Goal: Contribute content: Contribute content

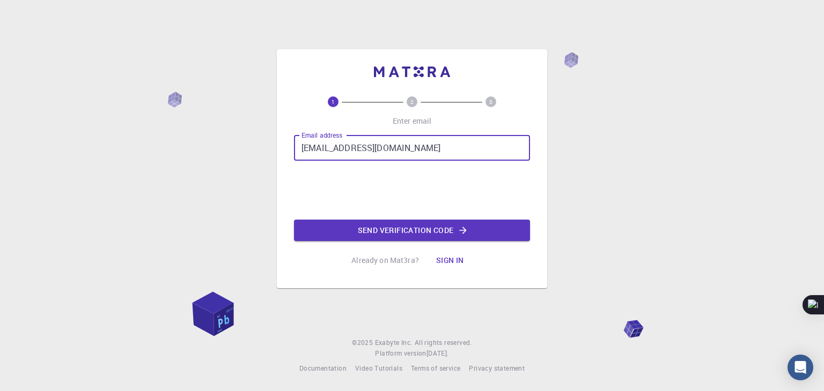
type input "mudilaharish@gmail.com"
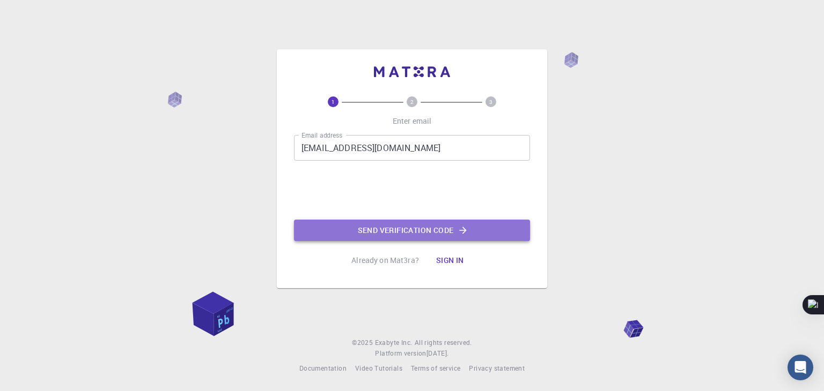
click at [408, 234] on button "Send verification code" at bounding box center [412, 230] width 236 height 21
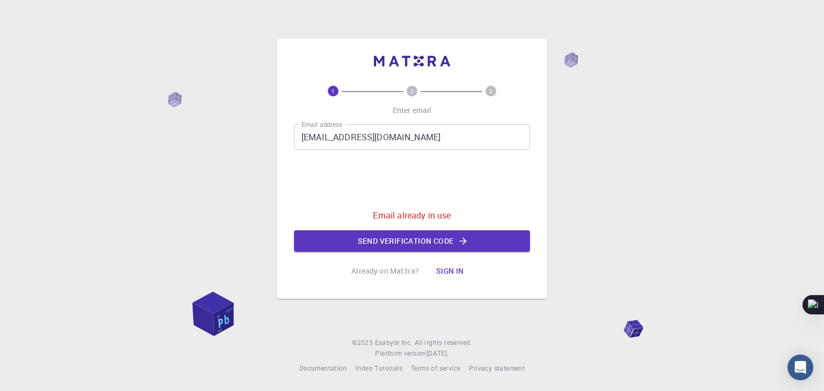
click at [447, 271] on button "Sign in" at bounding box center [449, 271] width 45 height 21
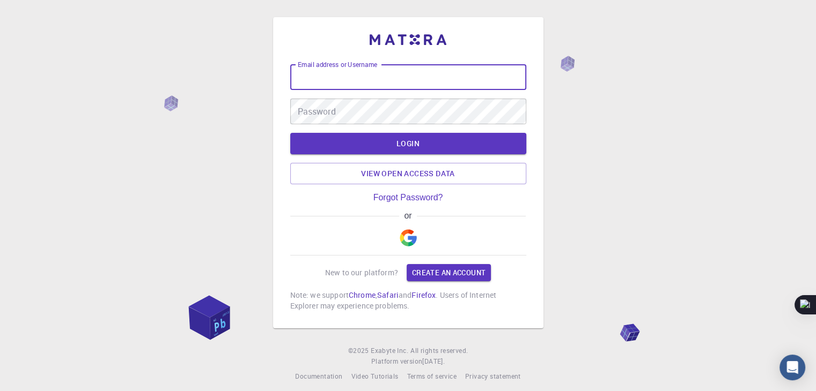
click at [351, 73] on input "Email address or Username" at bounding box center [408, 77] width 236 height 26
type input "mudilaharish@gmail.com"
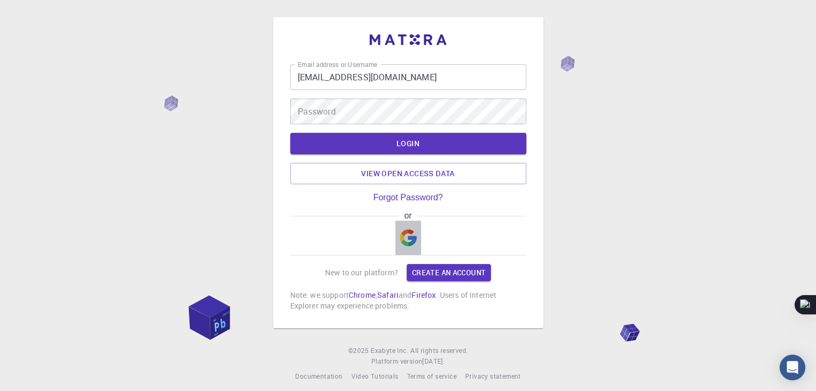
click at [407, 237] on img "button" at bounding box center [408, 238] width 17 height 17
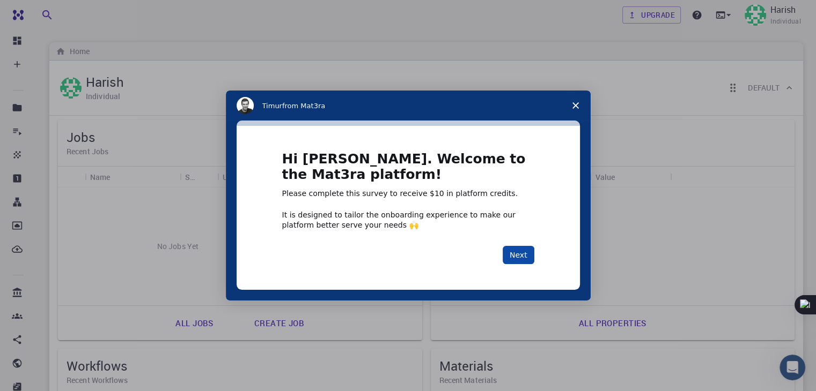
click at [523, 258] on button "Next" at bounding box center [518, 255] width 32 height 18
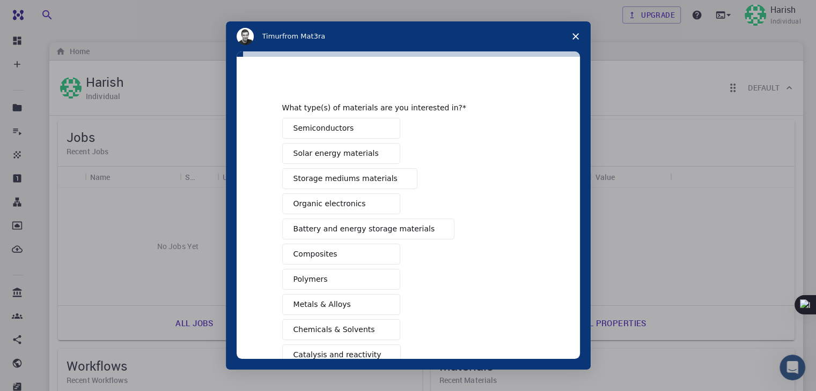
scroll to position [6, 0]
click at [373, 131] on button "Semiconductors" at bounding box center [341, 128] width 118 height 21
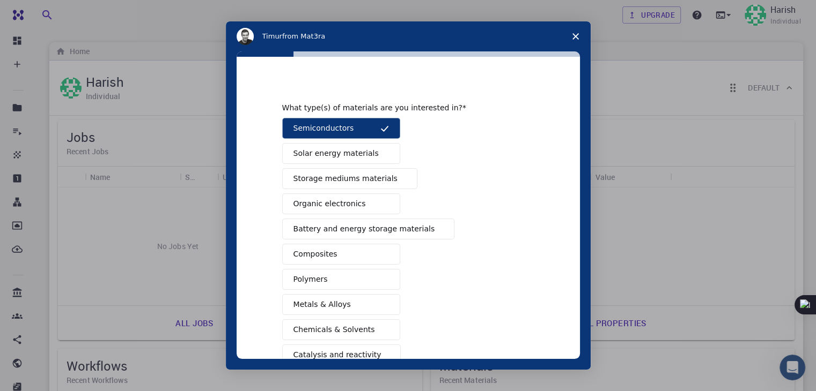
click at [373, 149] on button "Solar energy materials" at bounding box center [341, 153] width 118 height 21
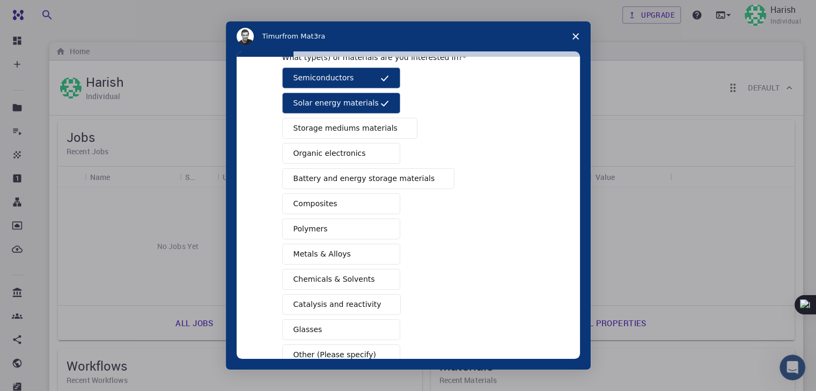
click at [375, 179] on span "Battery and energy storage materials" at bounding box center [364, 178] width 142 height 11
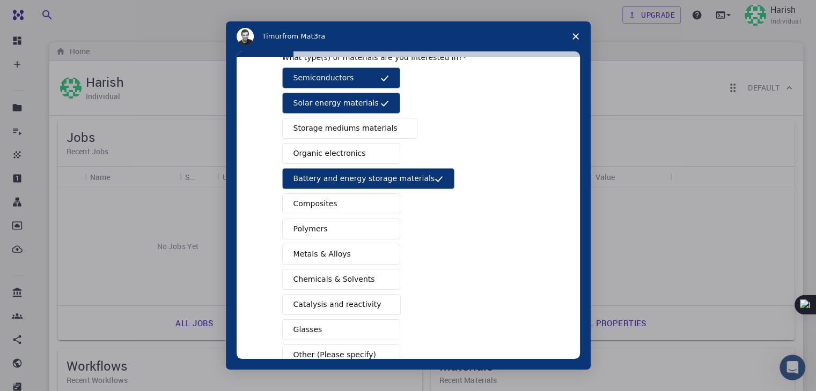
scroll to position [62, 0]
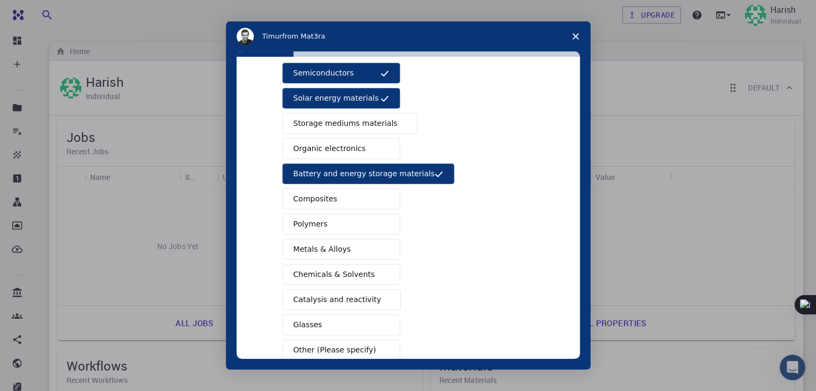
click at [369, 194] on button "Composites" at bounding box center [341, 199] width 118 height 21
click at [360, 225] on button "Polymers" at bounding box center [341, 224] width 118 height 21
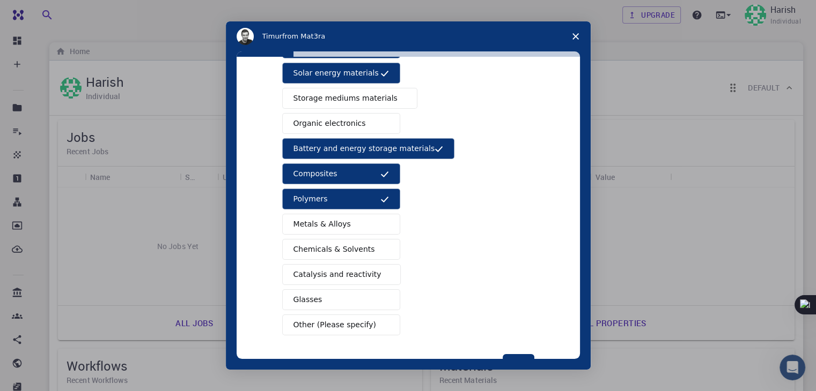
scroll to position [123, 0]
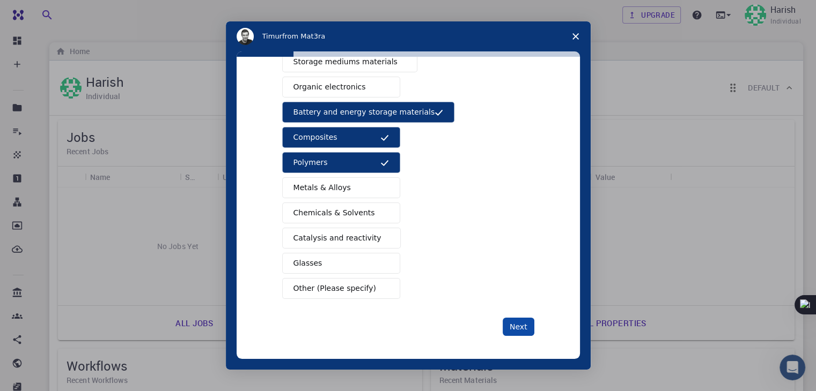
click at [512, 324] on button "Next" at bounding box center [518, 327] width 32 height 18
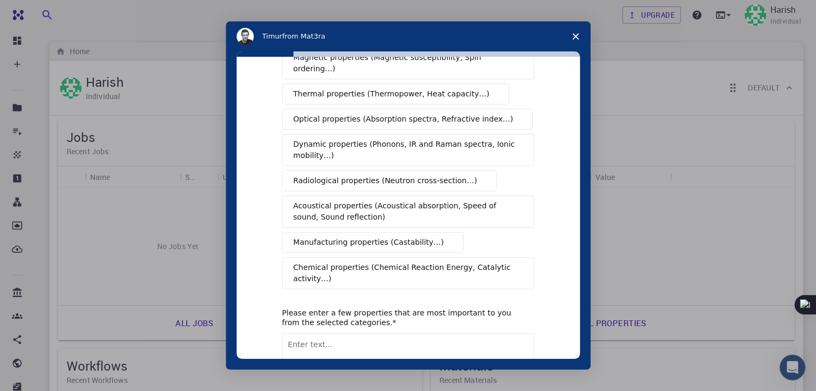
scroll to position [0, 0]
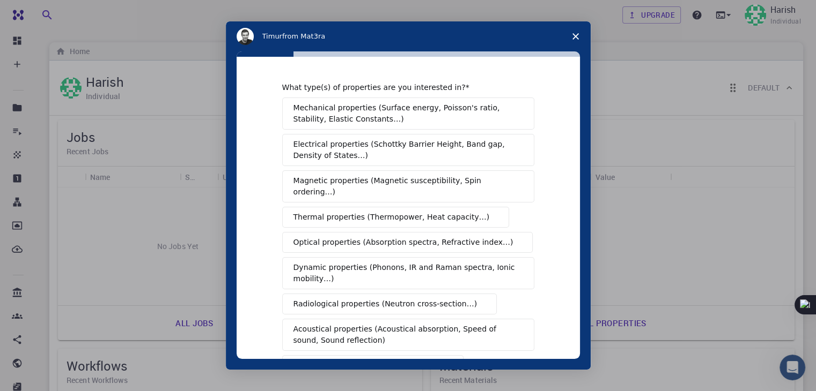
click at [448, 151] on span "Electrical properties (Schottky Barrier Height, Band gap, Density of States…)" at bounding box center [404, 150] width 223 height 23
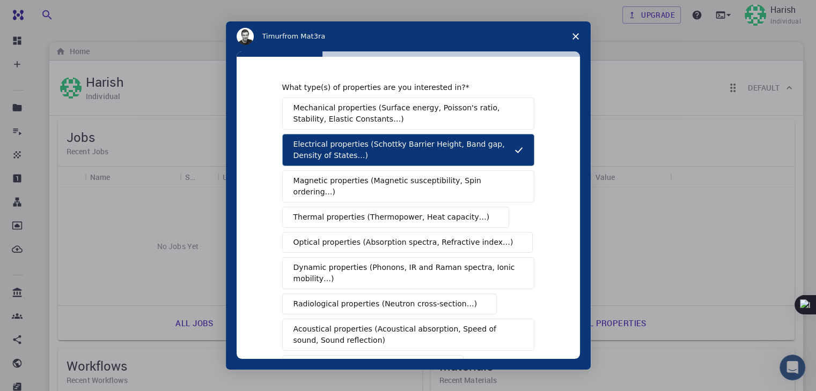
click at [441, 108] on span "Mechanical properties (Surface energy, Poisson's ratio, Stability, Elastic Cons…" at bounding box center [405, 113] width 224 height 23
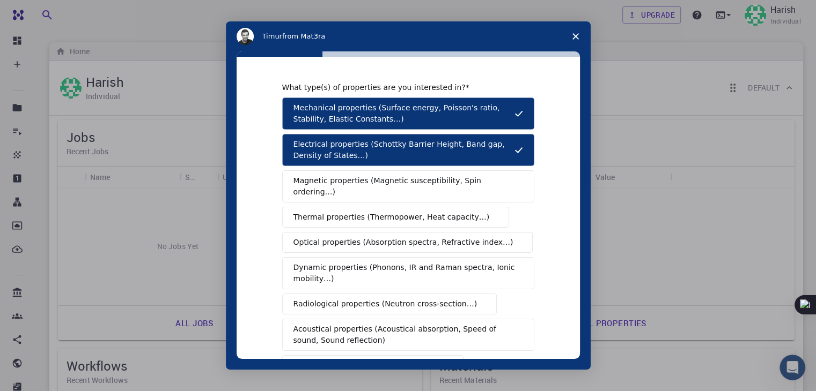
click at [434, 239] on button "Optical properties (Absorption spectra, Refractive index…)" at bounding box center [407, 242] width 251 height 21
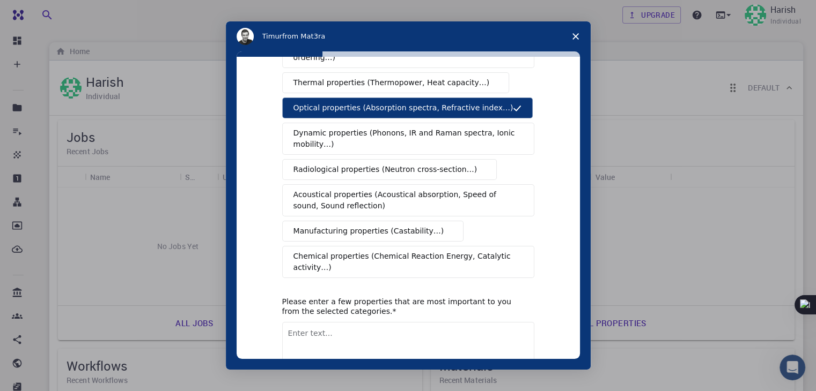
scroll to position [135, 0]
click at [433, 250] on span "Chemical properties (Chemical Reaction Energy, Catalytic activity…)" at bounding box center [404, 261] width 222 height 23
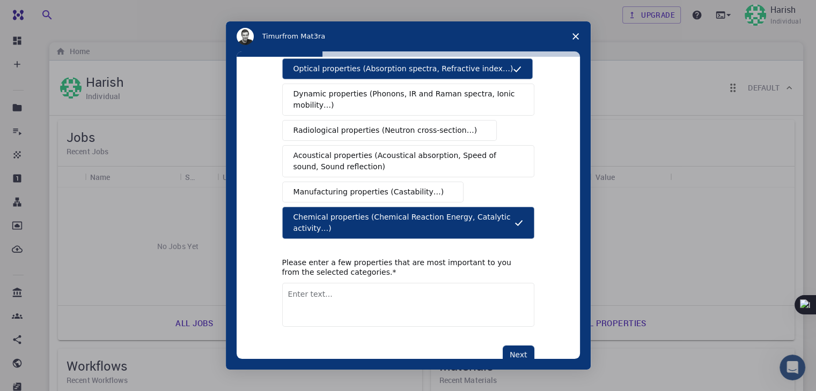
scroll to position [179, 0]
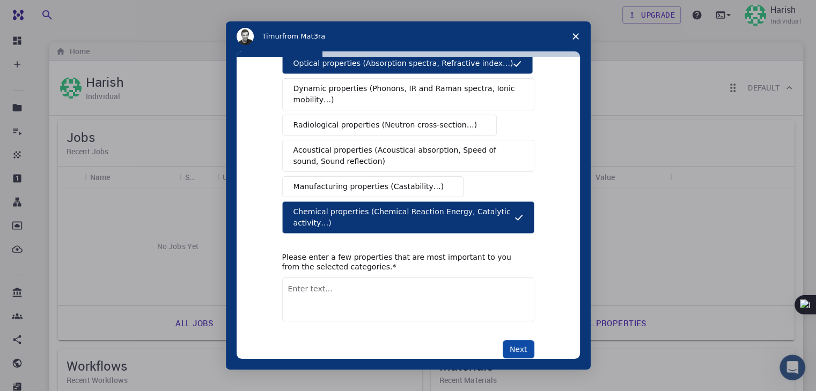
click at [512, 341] on button "Next" at bounding box center [518, 350] width 32 height 18
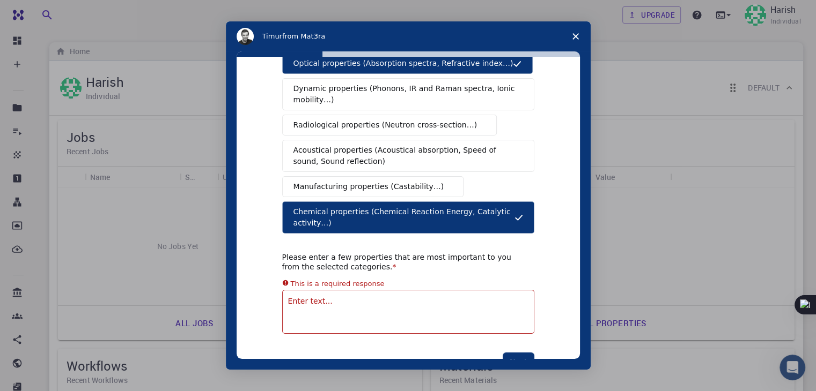
click at [357, 290] on textarea "Enter text..." at bounding box center [408, 312] width 252 height 44
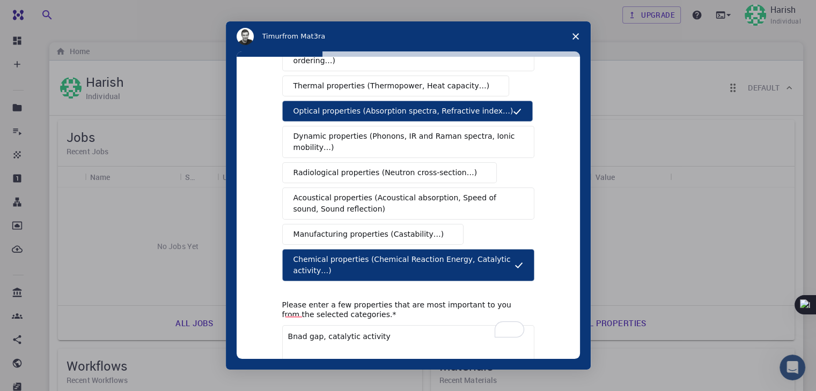
scroll to position [0, 0]
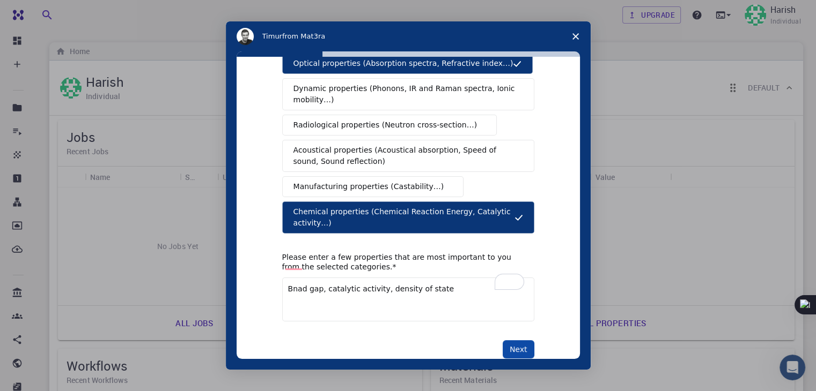
type textarea "Bnad gap, catalytic activity, density of state"
click at [518, 341] on button "Next" at bounding box center [518, 350] width 32 height 18
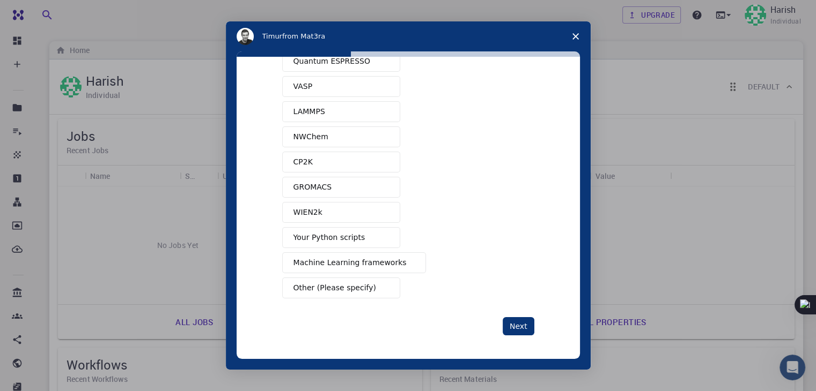
click at [515, 323] on button "Next" at bounding box center [518, 326] width 32 height 18
click at [356, 287] on span "Other (Please specify)" at bounding box center [334, 288] width 83 height 11
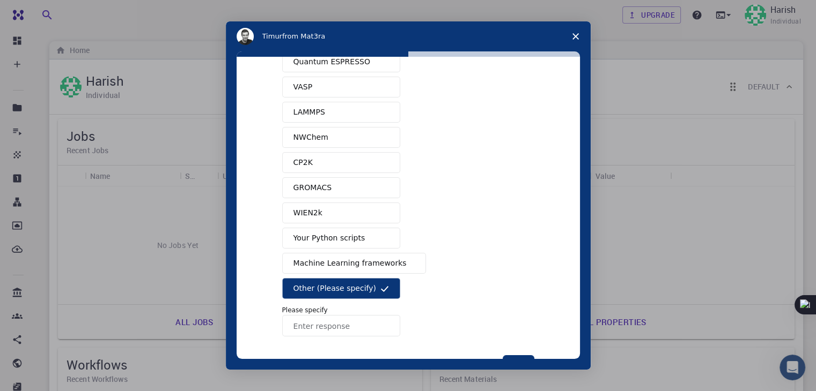
click at [348, 324] on input "Enter response" at bounding box center [341, 325] width 118 height 21
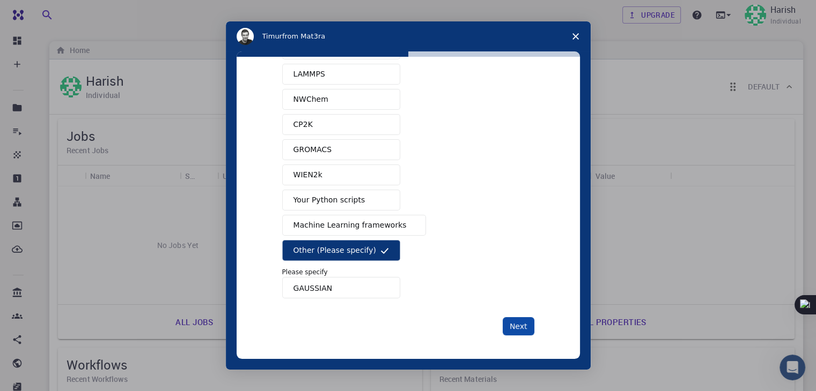
type input "GAUSSIAN"
click at [508, 323] on button "Next" at bounding box center [518, 326] width 32 height 18
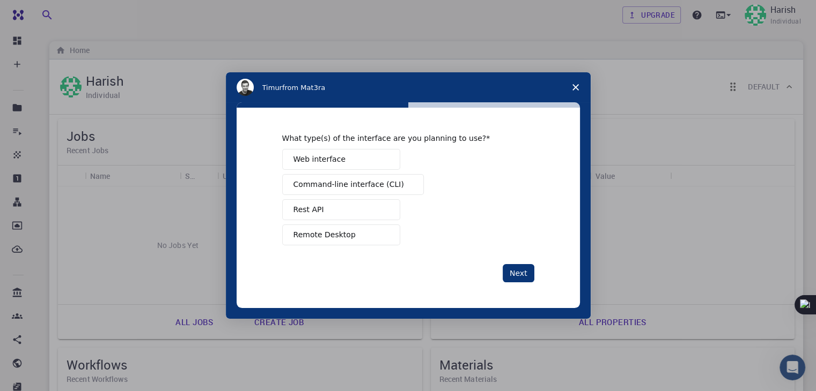
click at [376, 159] on button "Web interface" at bounding box center [341, 159] width 118 height 21
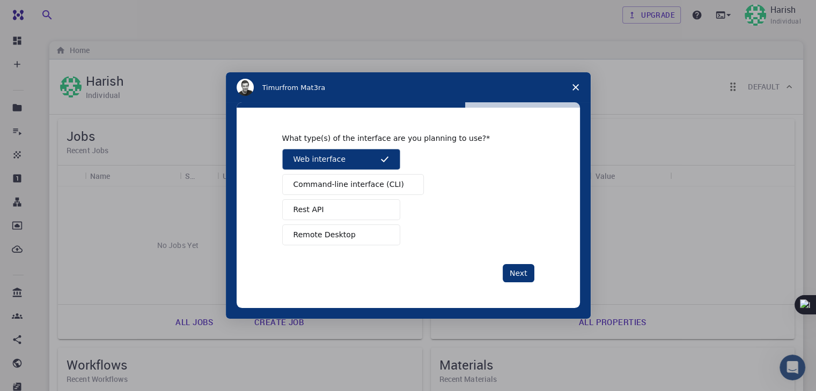
click at [363, 230] on button "Remote Desktop" at bounding box center [341, 235] width 118 height 21
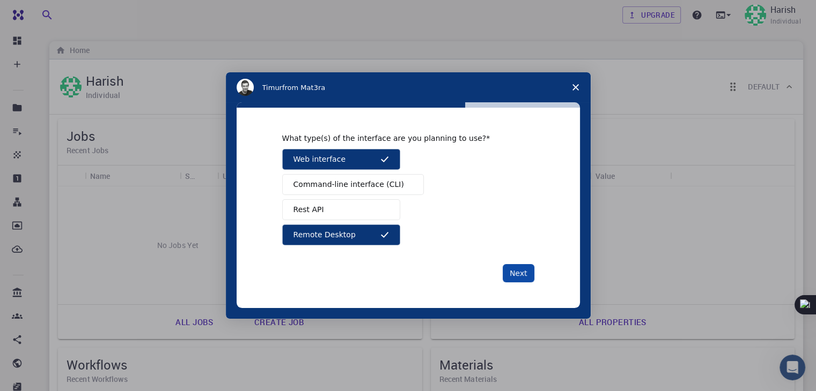
click at [512, 274] on button "Next" at bounding box center [518, 273] width 32 height 18
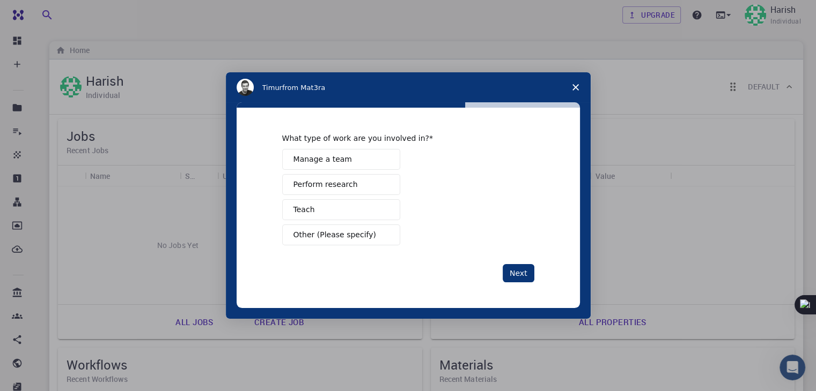
click at [359, 178] on button "Perform research" at bounding box center [341, 184] width 118 height 21
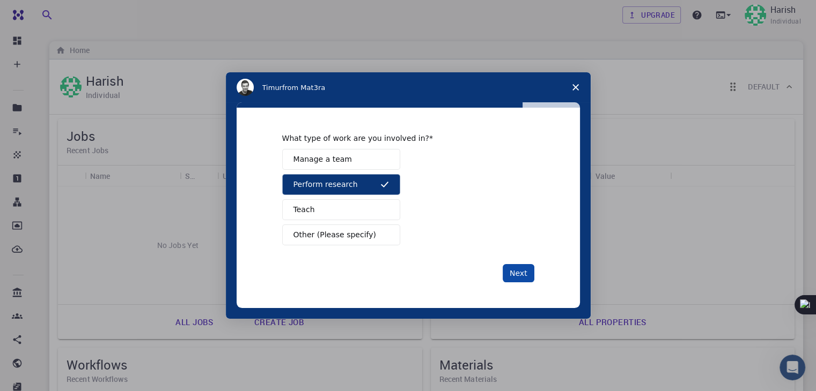
click at [518, 271] on button "Next" at bounding box center [518, 273] width 32 height 18
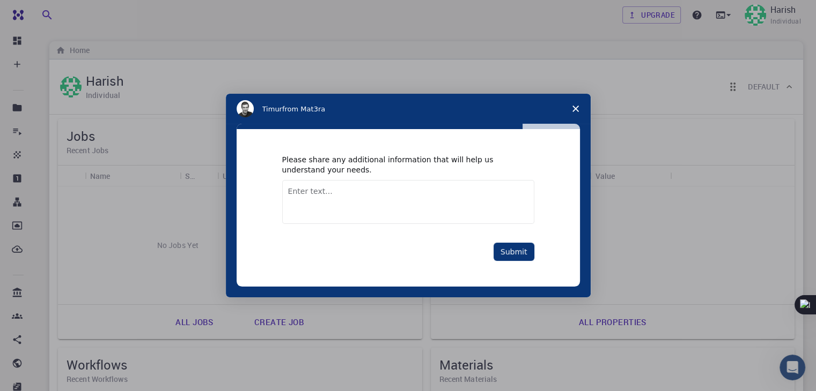
click at [450, 200] on textarea "Enter text..." at bounding box center [408, 202] width 252 height 44
type textarea "Energy storage applications"
click at [509, 248] on button "Submit" at bounding box center [513, 252] width 41 height 18
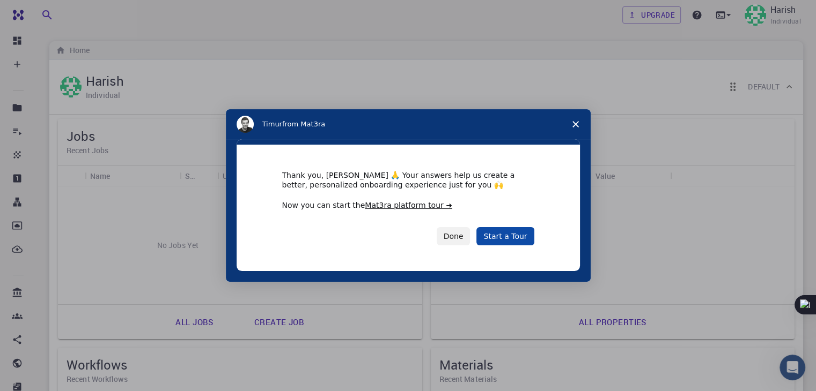
click at [504, 236] on link "Start a Tour" at bounding box center [504, 236] width 57 height 18
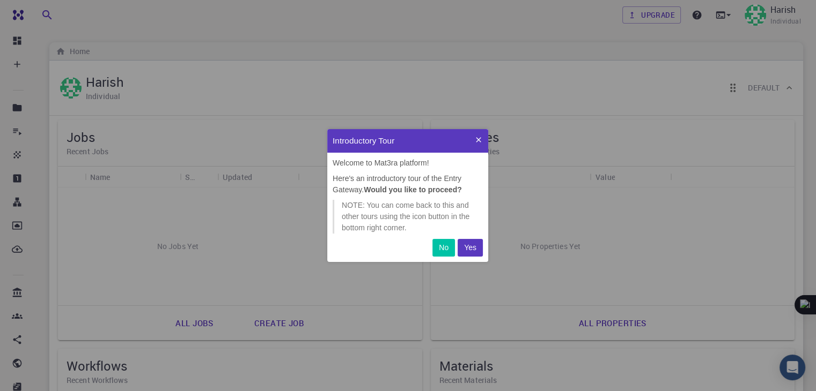
scroll to position [124, 152]
click at [477, 247] on button "Yes" at bounding box center [469, 248] width 25 height 18
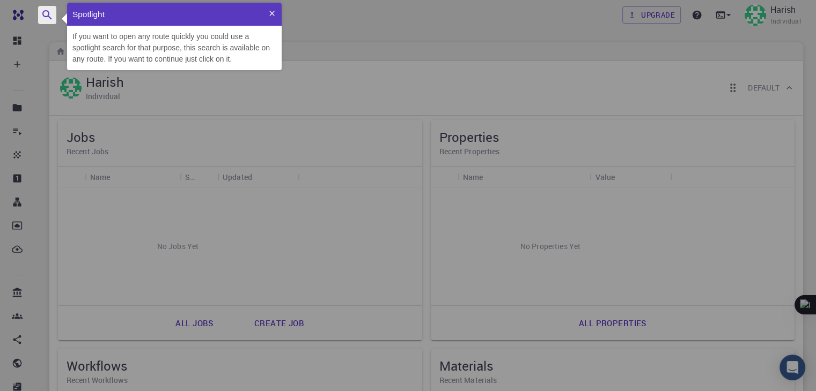
scroll to position [59, 206]
click at [272, 16] on icon at bounding box center [272, 13] width 9 height 9
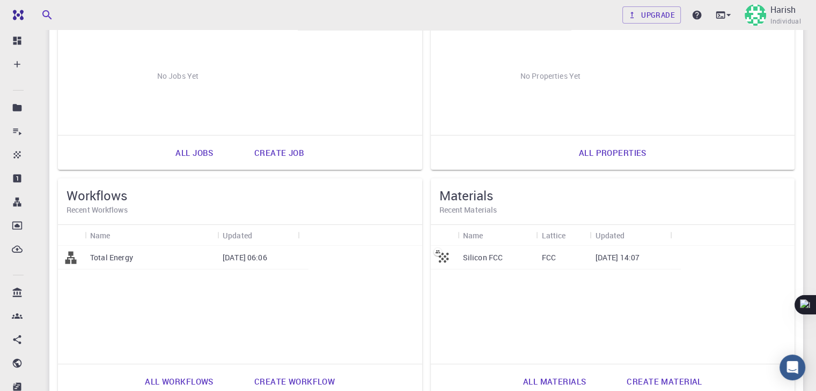
scroll to position [174, 0]
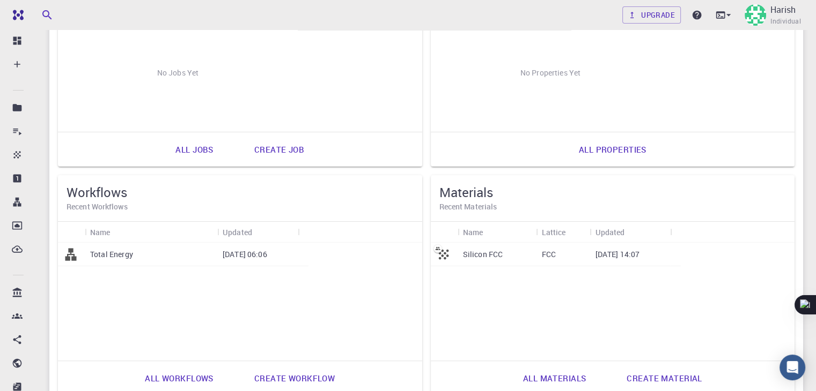
click at [541, 254] on p "FCC" at bounding box center [548, 254] width 14 height 11
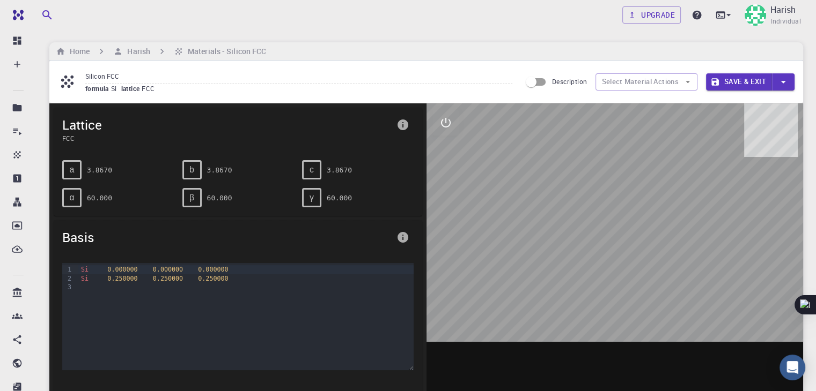
drag, startPoint x: 634, startPoint y: 274, endPoint x: 474, endPoint y: 236, distance: 165.2
click at [576, 276] on div at bounding box center [614, 271] width 377 height 334
click at [154, 277] on span "0.250000" at bounding box center [168, 279] width 30 height 8
click at [157, 277] on span "0.250000" at bounding box center [168, 279] width 30 height 8
click at [172, 276] on span "0.250000" at bounding box center [168, 279] width 30 height 8
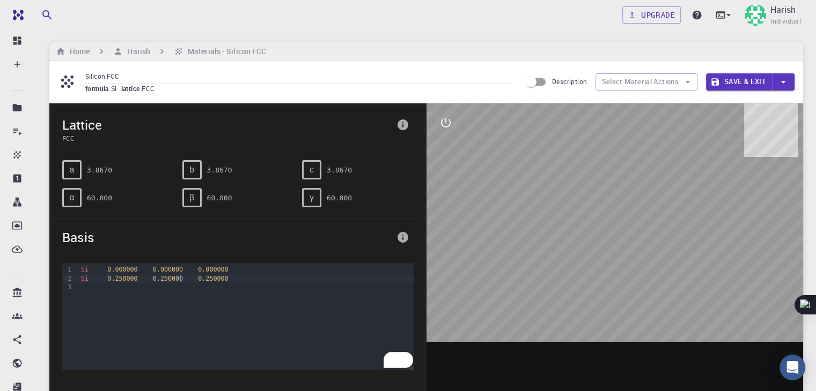
click at [180, 275] on div "Si 0.250000 0.250000 0.250000" at bounding box center [245, 279] width 335 height 9
click at [191, 196] on span "β" at bounding box center [191, 198] width 5 height 10
click at [212, 193] on pre "60.000" at bounding box center [219, 198] width 25 height 19
click at [92, 288] on div "Si 0.000000 0.000000 0.000000 Si 0.250000 0.250000 0.250000" at bounding box center [245, 316] width 335 height 107
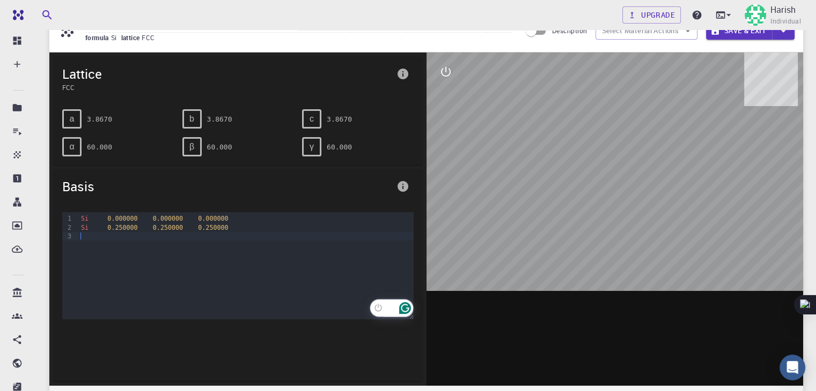
scroll to position [50, 0]
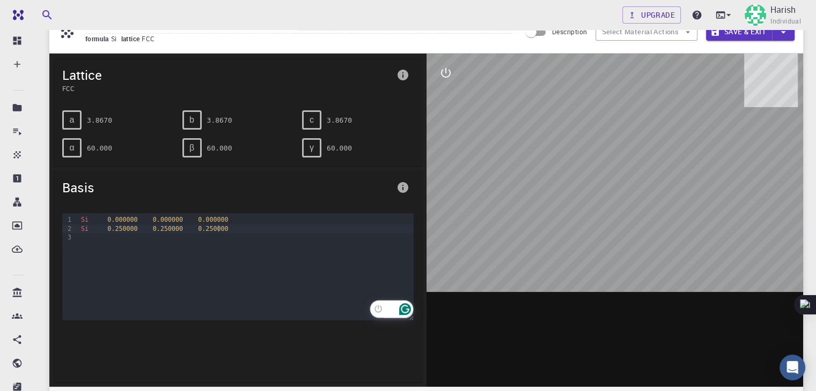
click at [219, 225] on div "Si 0.250000 0.250000 0.250000" at bounding box center [245, 229] width 335 height 9
drag, startPoint x: 225, startPoint y: 225, endPoint x: 78, endPoint y: 223, distance: 147.5
click at [78, 225] on div "Si 0.250000 0.250000 0.250000" at bounding box center [245, 229] width 335 height 9
copy div "Si 0.250000 0.250000 0.250000"
click at [94, 237] on div "To enrich screen reader interactions, please activate Accessibility in Grammarl…" at bounding box center [245, 237] width 335 height 9
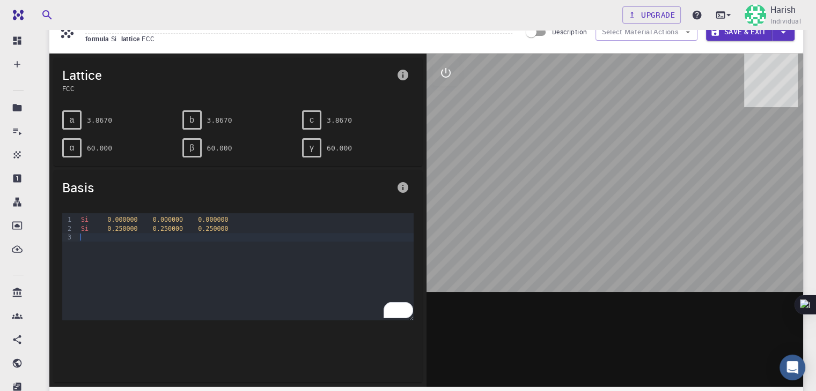
scroll to position [0, 0]
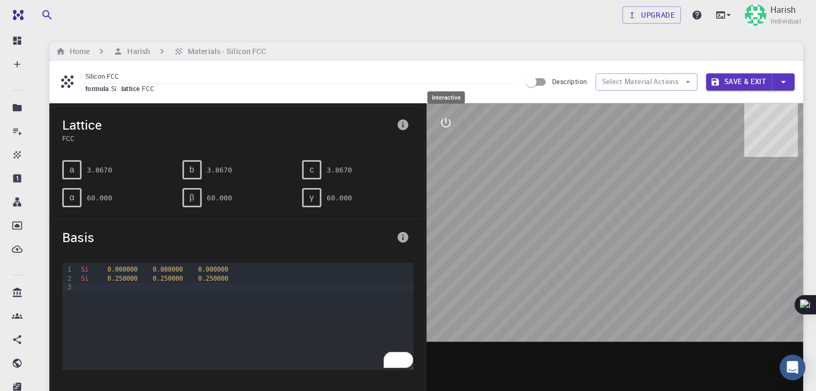
click at [444, 123] on icon "interactive" at bounding box center [445, 122] width 13 height 13
click at [445, 128] on icon "interactive" at bounding box center [445, 122] width 13 height 13
click at [783, 81] on icon "button" at bounding box center [782, 82] width 5 height 3
click at [731, 104] on li "Save & Exit" at bounding box center [730, 102] width 49 height 16
click at [138, 47] on h6 "Harish" at bounding box center [136, 52] width 27 height 12
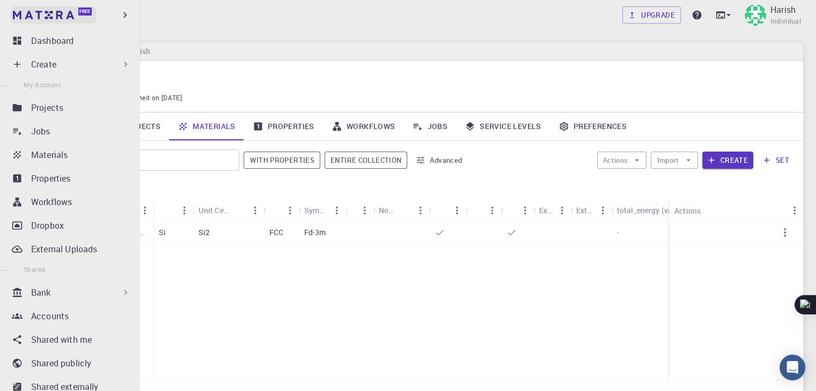
click at [11, 12] on link "Free" at bounding box center [53, 14] width 85 height 17
click at [45, 38] on p "Dashboard" at bounding box center [52, 40] width 42 height 13
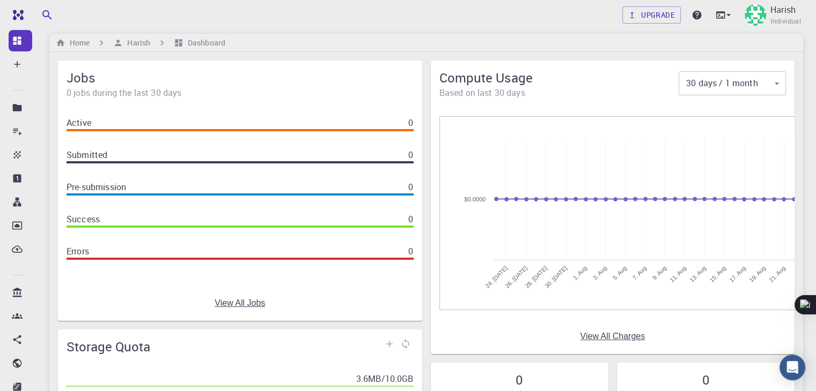
scroll to position [3, 0]
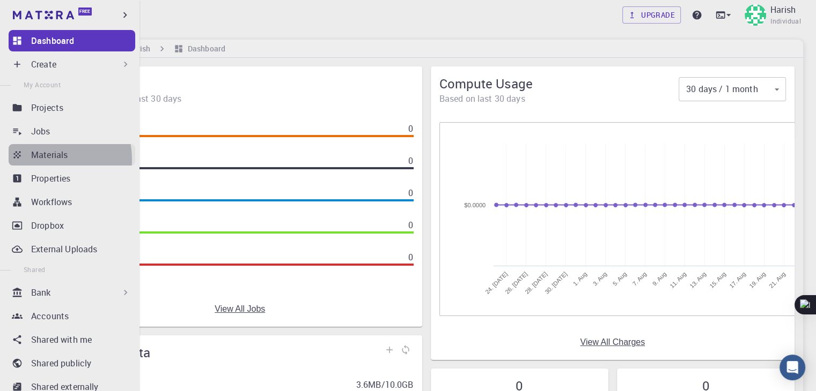
click at [41, 159] on p "Materials" at bounding box center [49, 155] width 36 height 13
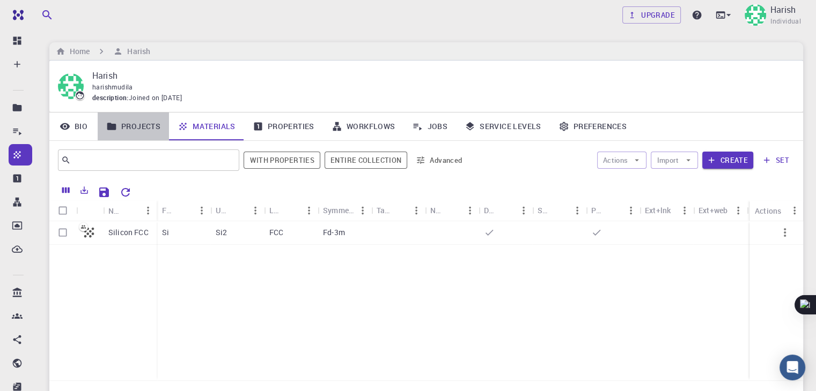
click at [138, 125] on link "Projects" at bounding box center [133, 127] width 71 height 28
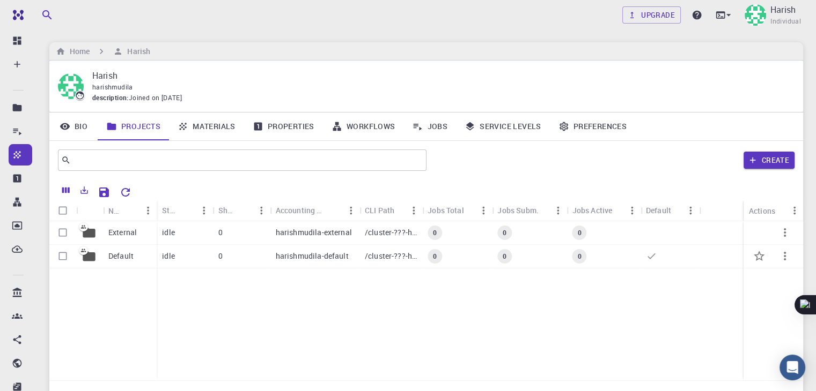
click at [306, 249] on div "harishmudila-default" at bounding box center [314, 257] width 89 height 24
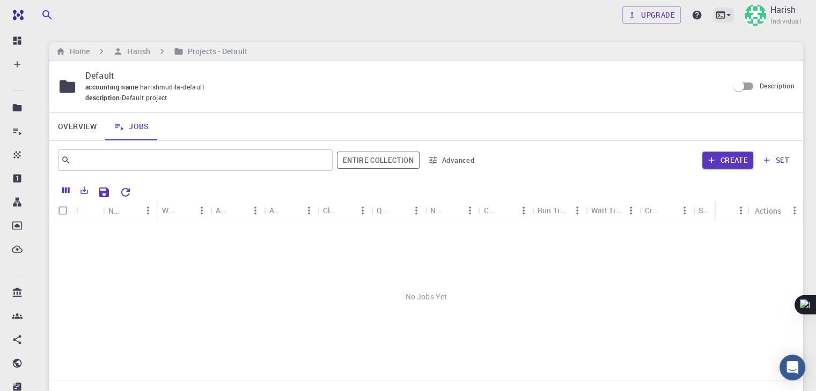
click at [728, 15] on icon at bounding box center [728, 15] width 4 height 2
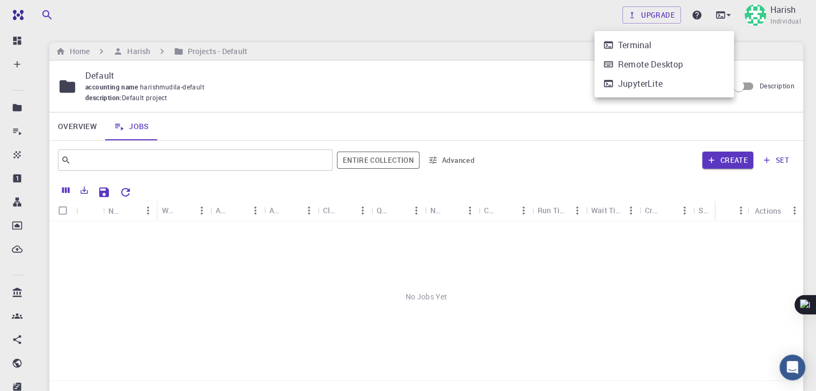
click at [664, 85] on li "JupyterLite" at bounding box center [663, 83] width 139 height 19
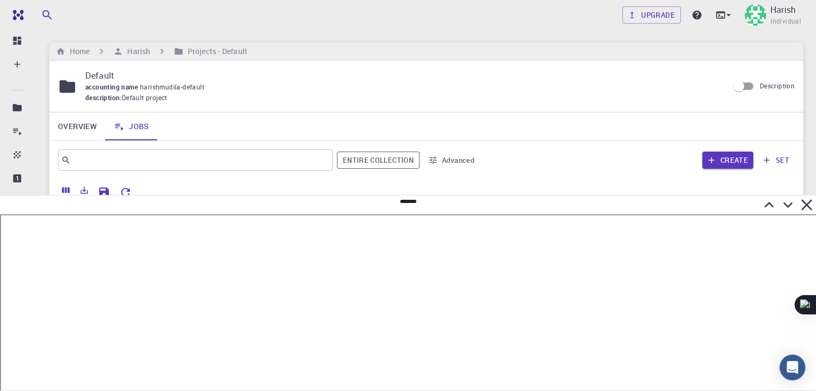
click at [804, 206] on icon at bounding box center [806, 204] width 11 height 11
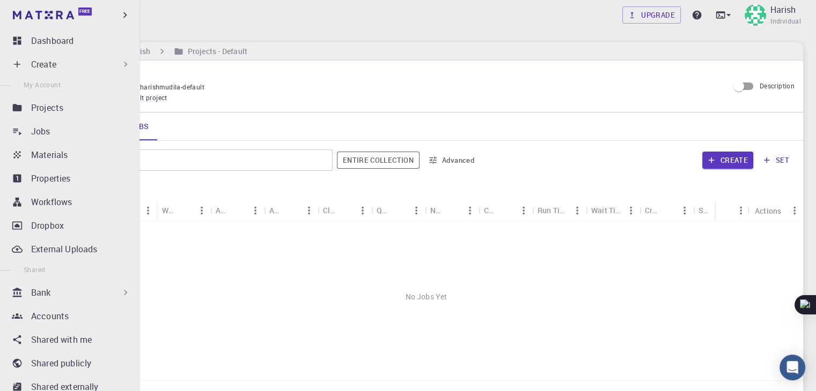
click at [124, 66] on icon at bounding box center [125, 64] width 3 height 5
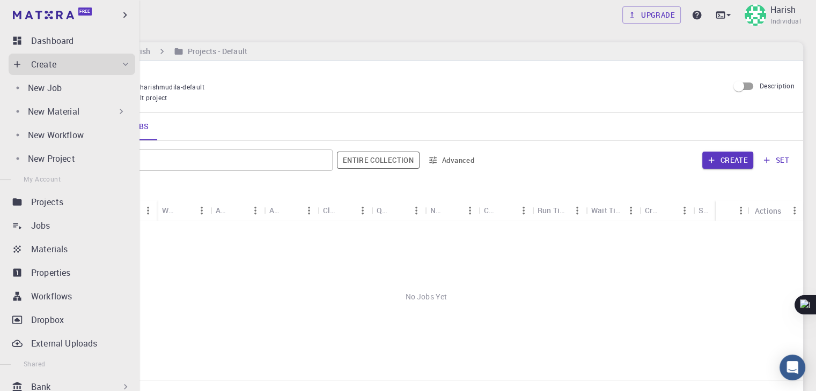
click at [105, 111] on div "New Material" at bounding box center [77, 111] width 99 height 13
click at [116, 111] on icon at bounding box center [121, 111] width 11 height 11
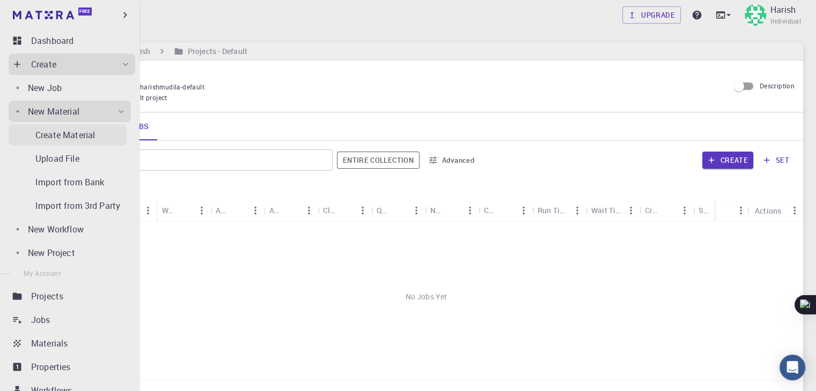
click at [94, 134] on p "Create Material" at bounding box center [65, 135] width 60 height 13
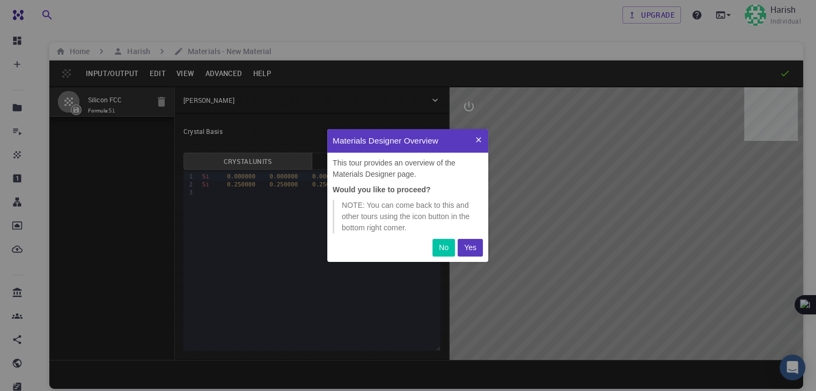
scroll to position [124, 152]
click at [468, 245] on p "Yes" at bounding box center [470, 247] width 12 height 11
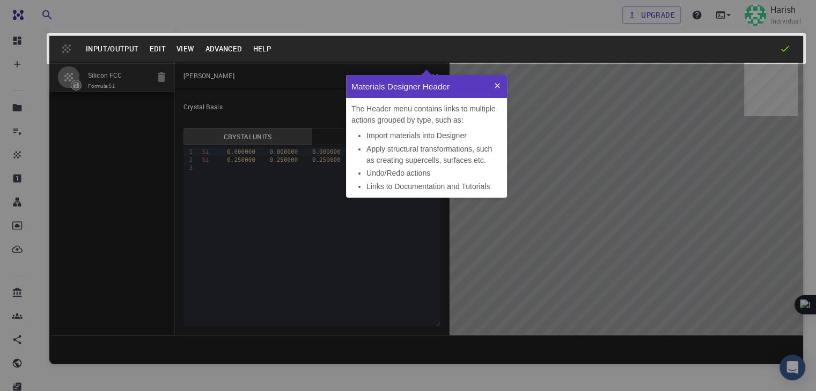
scroll to position [26, 0]
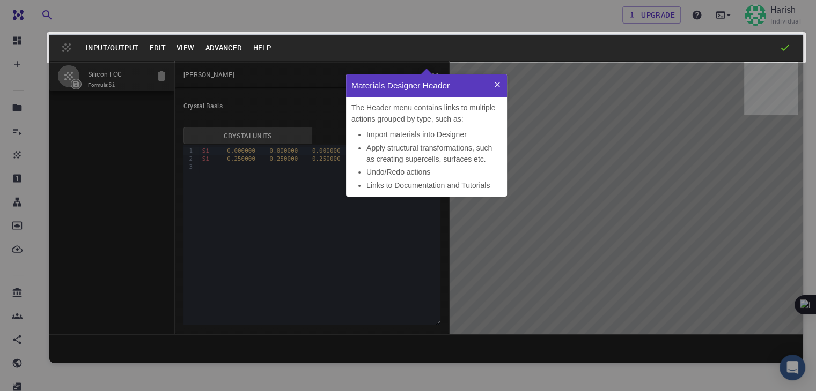
click at [499, 83] on icon at bounding box center [497, 84] width 9 height 9
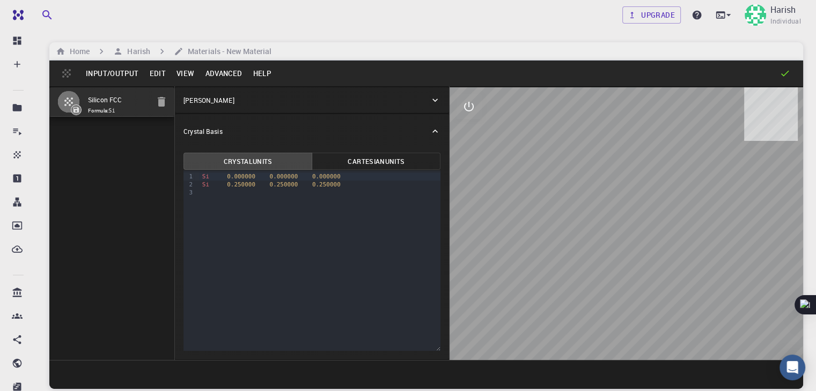
scroll to position [1, 0]
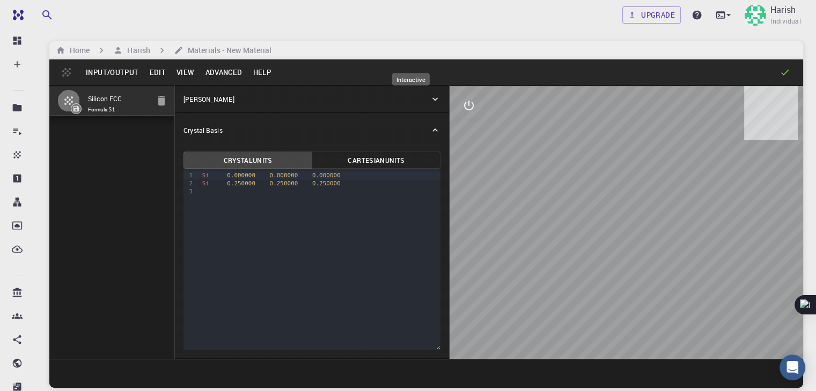
click at [462, 106] on icon "interactive" at bounding box center [468, 105] width 13 height 13
click at [312, 159] on button "Cartesian Units" at bounding box center [376, 160] width 129 height 17
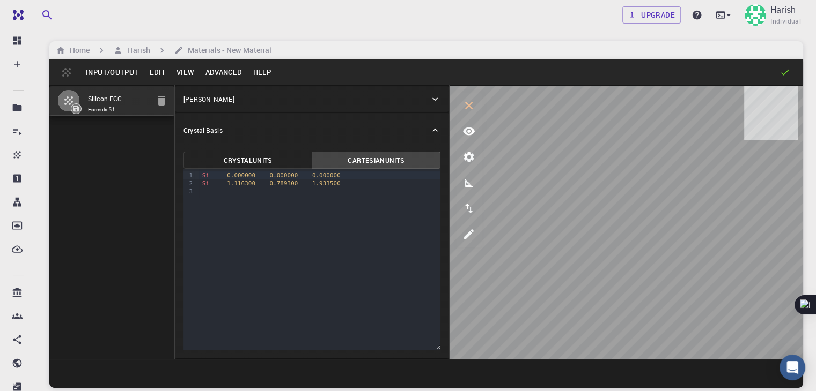
click at [199, 194] on div at bounding box center [320, 192] width 242 height 8
click at [462, 206] on icon "export" at bounding box center [468, 208] width 13 height 13
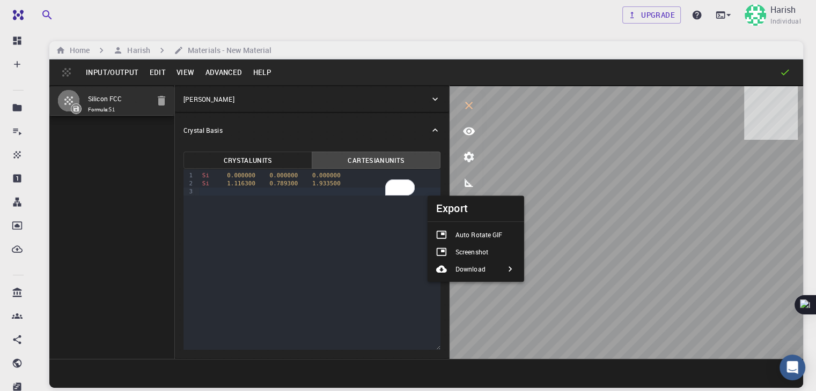
click at [473, 234] on p "Auto Rotate GIF" at bounding box center [478, 235] width 47 height 10
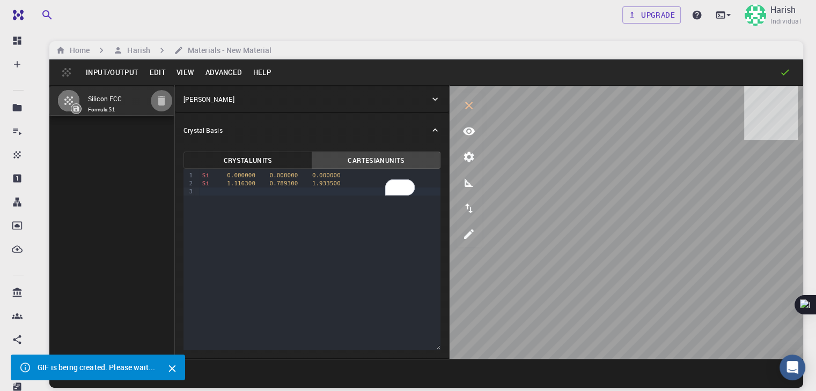
click at [158, 102] on icon "button" at bounding box center [162, 101] width 8 height 10
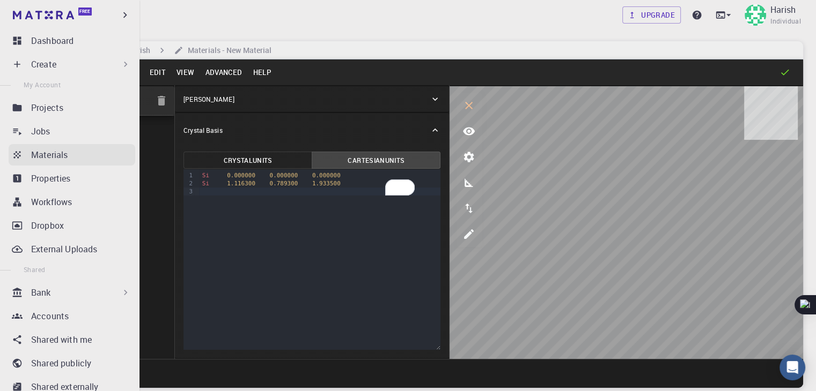
click at [49, 159] on p "Materials" at bounding box center [49, 155] width 36 height 13
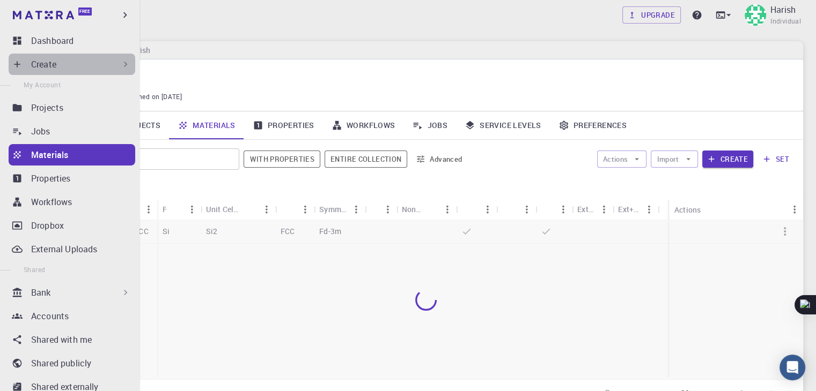
click at [122, 64] on icon at bounding box center [125, 64] width 11 height 11
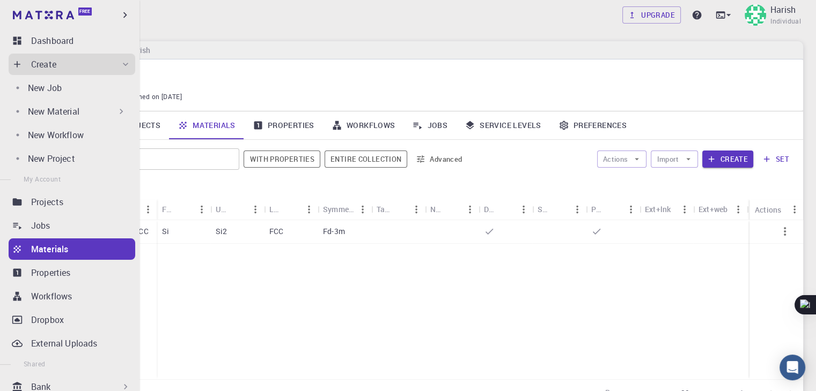
click at [118, 112] on icon at bounding box center [121, 111] width 11 height 11
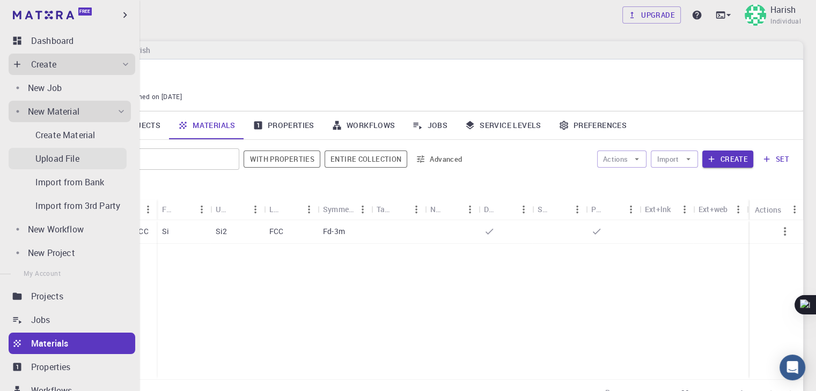
click at [68, 161] on p "Upload File" at bounding box center [57, 158] width 44 height 13
click at [68, 161] on body "Free Dashboard Create New Job New Material Create Material Upload File Import f…" at bounding box center [408, 245] width 816 height 493
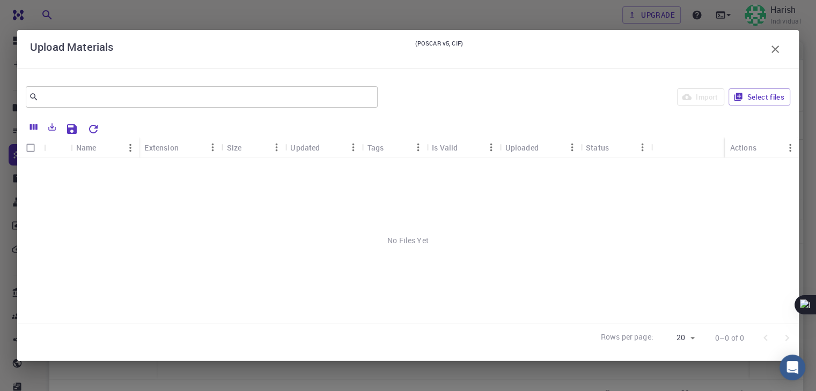
click at [777, 50] on icon "button" at bounding box center [774, 49] width 13 height 13
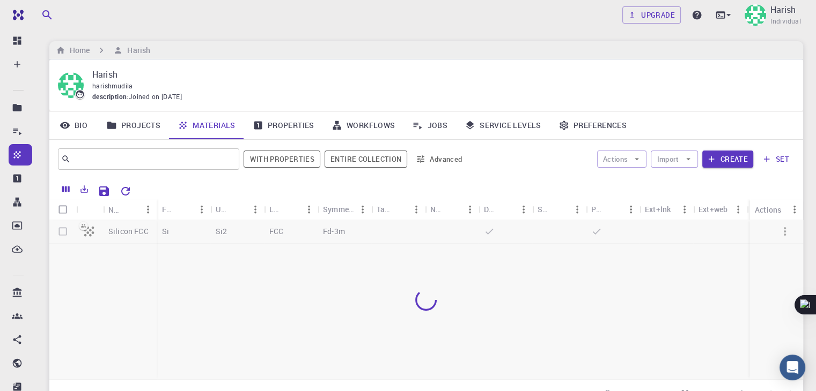
click at [774, 47] on div "Home [PERSON_NAME]" at bounding box center [425, 50] width 753 height 18
